Goal: Task Accomplishment & Management: Use online tool/utility

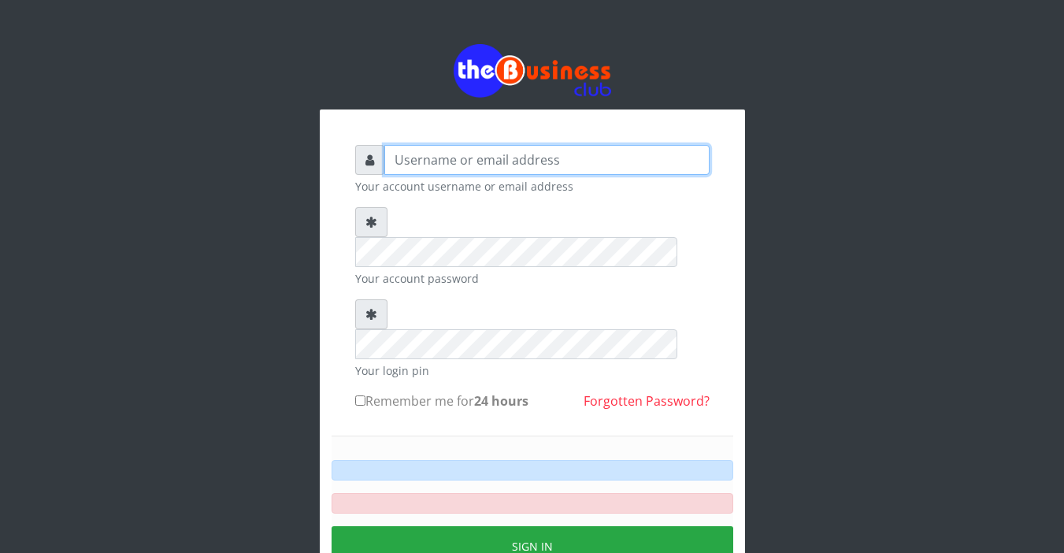
click at [579, 158] on input "text" at bounding box center [546, 160] width 325 height 30
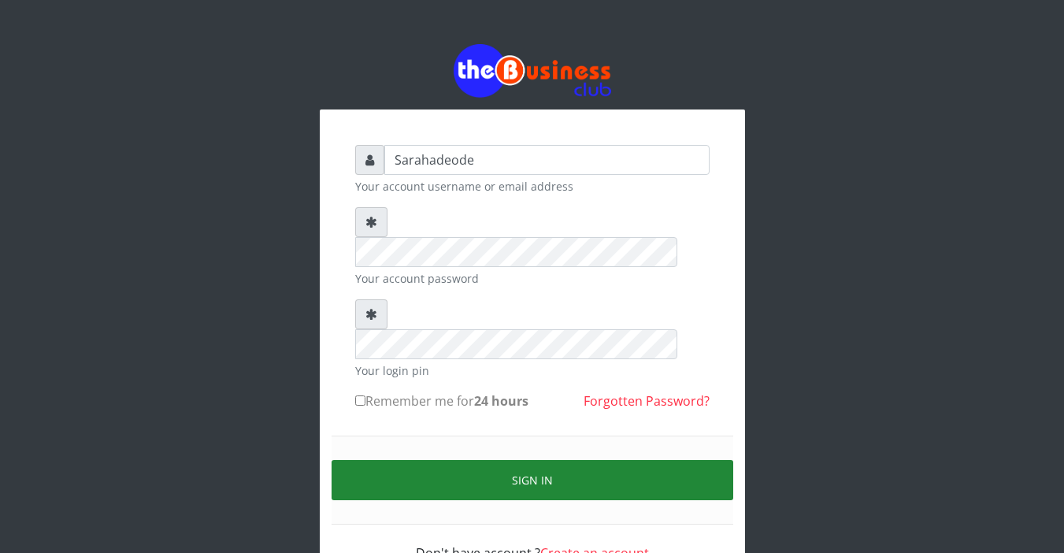
click at [551, 460] on button "Sign in" at bounding box center [532, 480] width 402 height 40
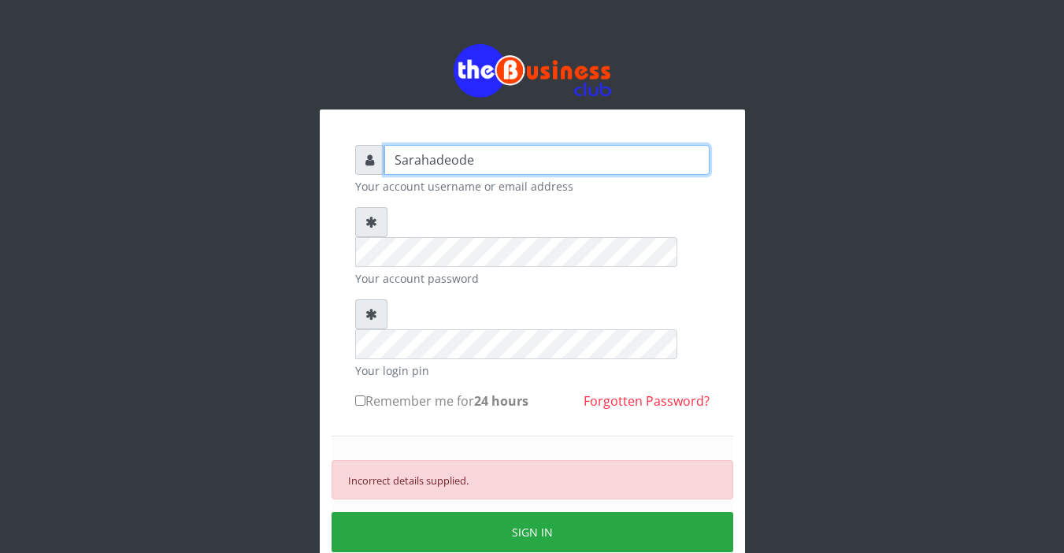
click at [453, 161] on input "Sarahadeode" at bounding box center [546, 160] width 325 height 30
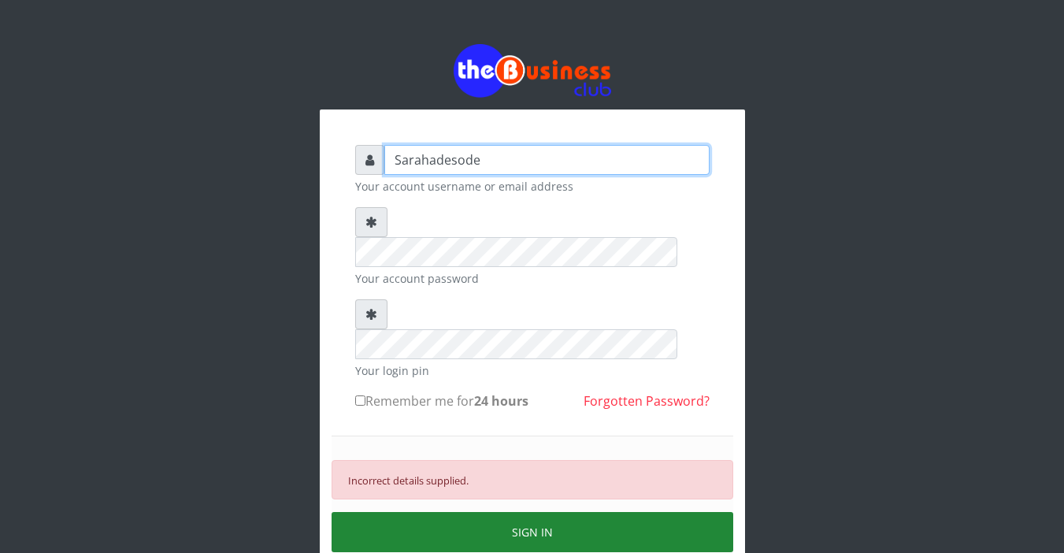
type input "Sarahadesode"
click at [529, 512] on button "SIGN IN" at bounding box center [532, 532] width 402 height 40
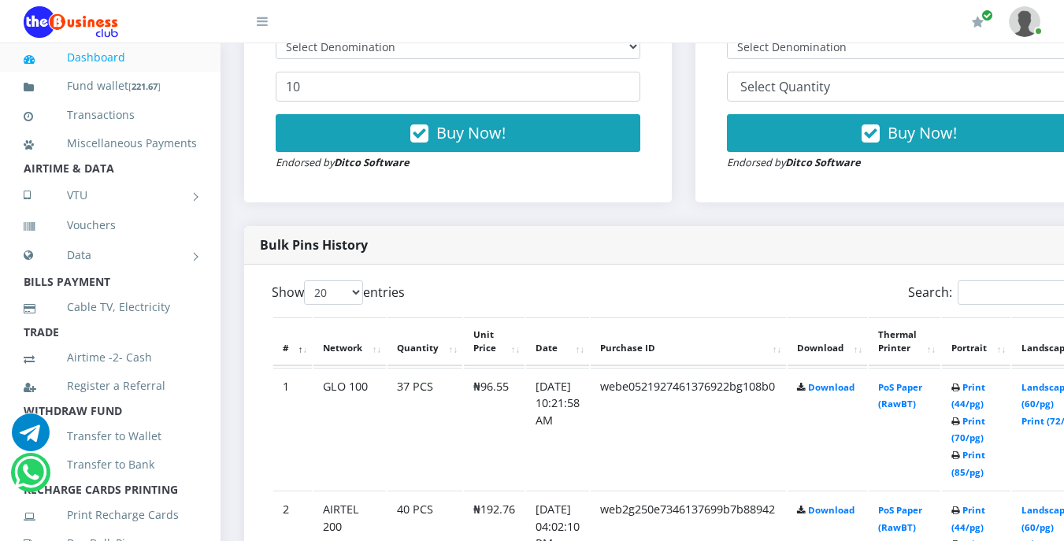
scroll to position [630, 0]
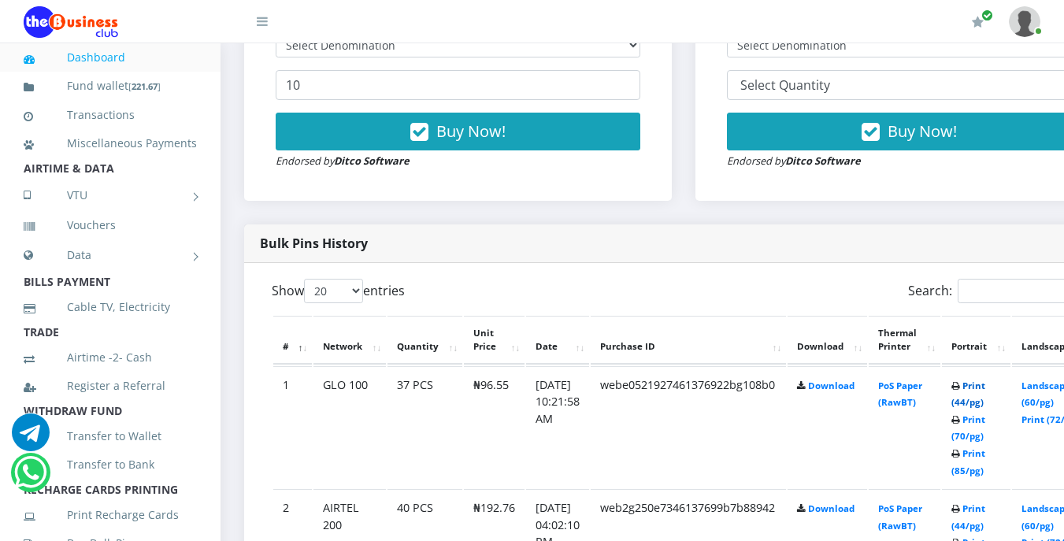
click at [985, 387] on link "Print (44/pg)" at bounding box center [968, 393] width 34 height 29
